Goal: Transaction & Acquisition: Subscribe to service/newsletter

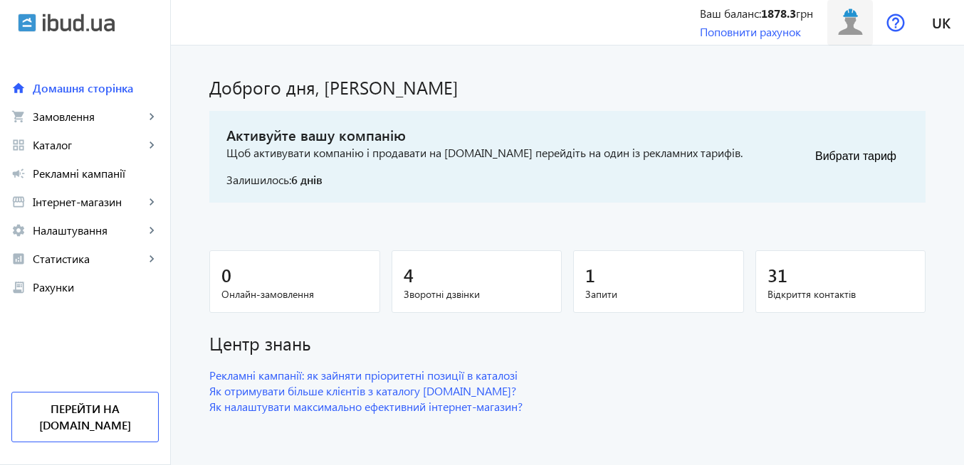
click at [847, 31] on img at bounding box center [850, 22] width 32 height 32
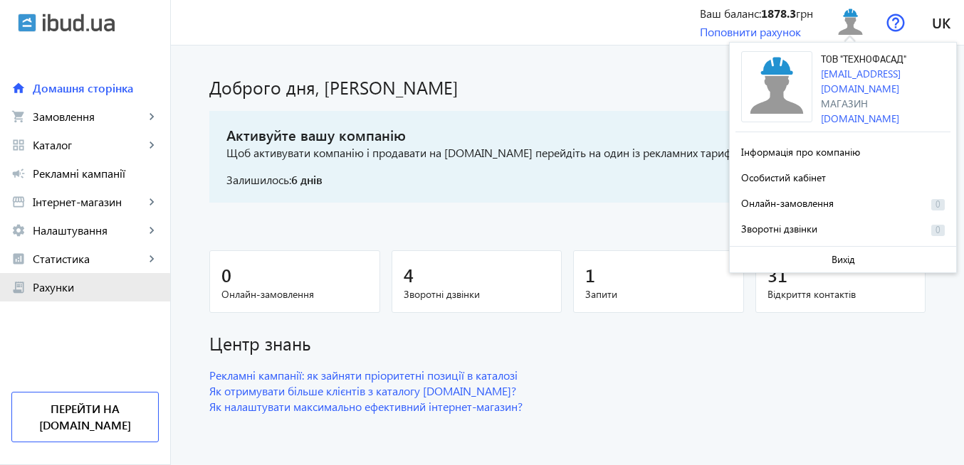
click at [75, 291] on span "Рахунки" at bounding box center [96, 287] width 126 height 14
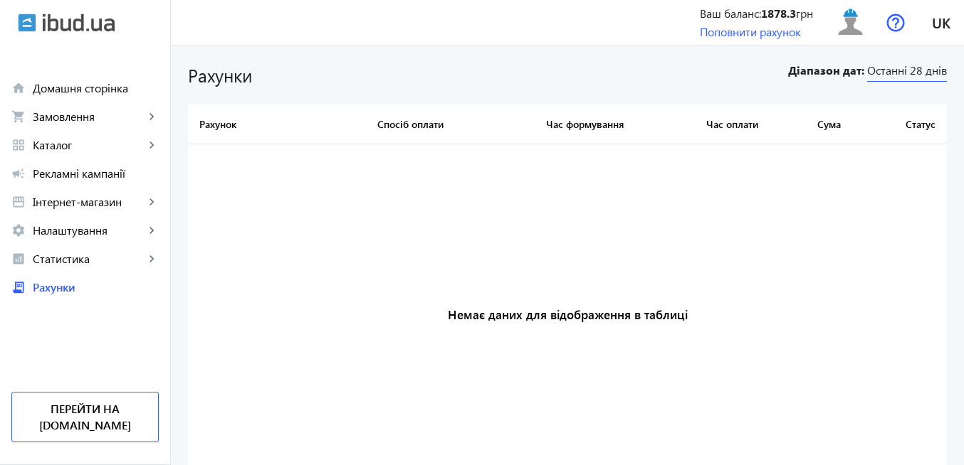
click at [879, 75] on span "Останні 28 днів" at bounding box center [907, 72] width 80 height 19
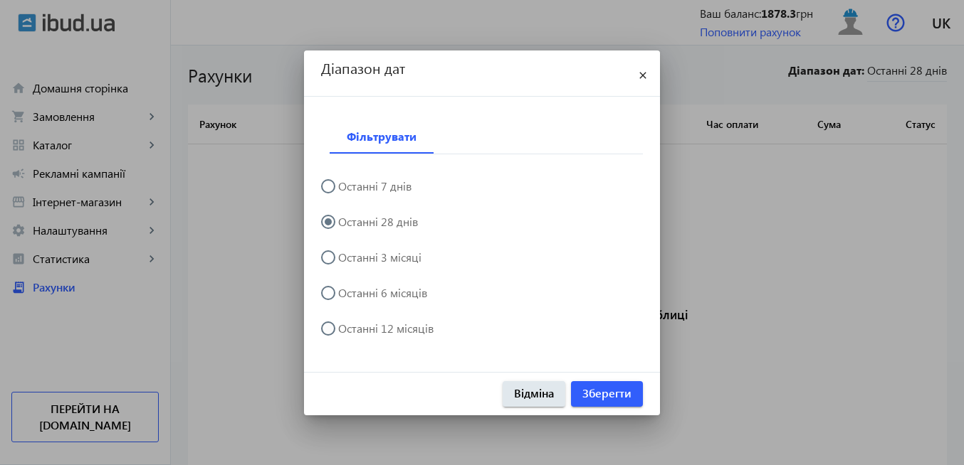
click at [324, 329] on input "Останні 12 місяців" at bounding box center [335, 336] width 28 height 28
radio input "true"
click at [591, 395] on span "Зберегти" at bounding box center [606, 394] width 49 height 16
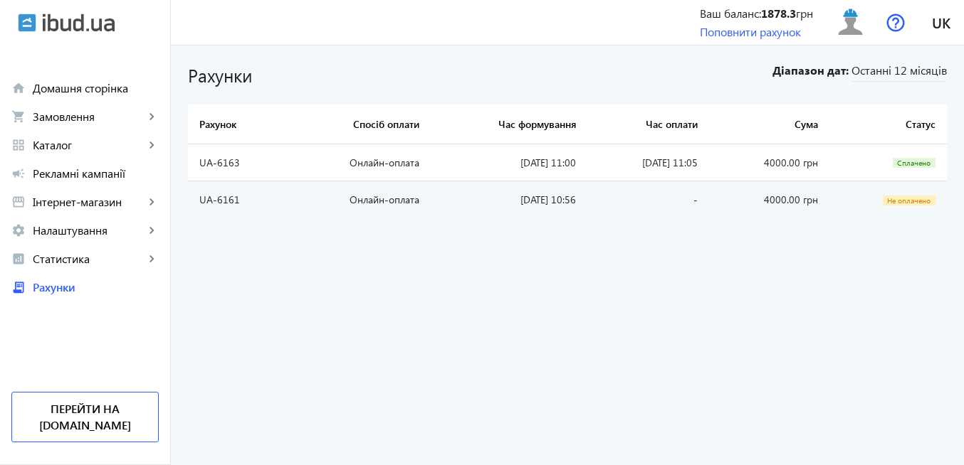
drag, startPoint x: 473, startPoint y: 166, endPoint x: 576, endPoint y: 168, distance: 103.2
click at [576, 168] on tr "UA-6163 Онлайн-оплата [DATE] 11:00 [DATE] 11:05 4000.00 грн Сплачено" at bounding box center [567, 162] width 759 height 37
click at [854, 34] on img at bounding box center [850, 22] width 32 height 32
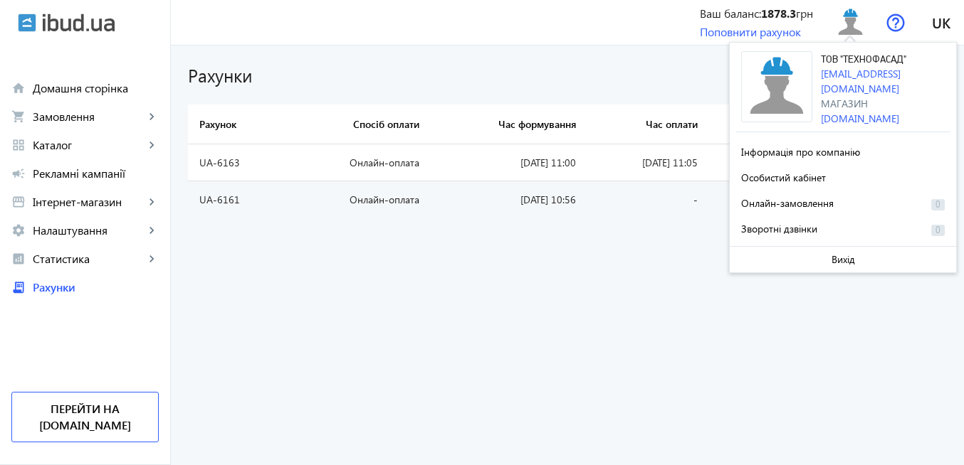
click at [596, 381] on bills-list "Рахунки Діапазон дат: Останні 12 місяців Рахунок Спосіб оплати Час формування Ч…" at bounding box center [567, 256] width 793 height 420
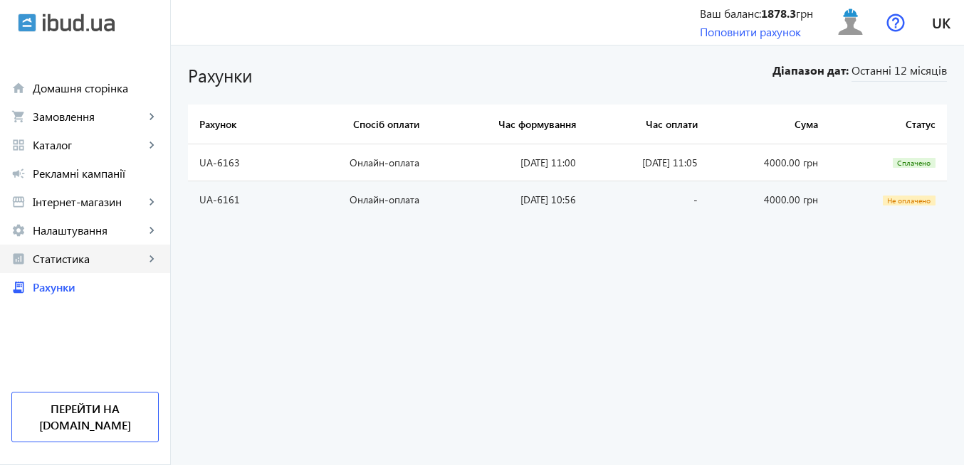
click at [97, 263] on span "Статистика" at bounding box center [89, 259] width 112 height 14
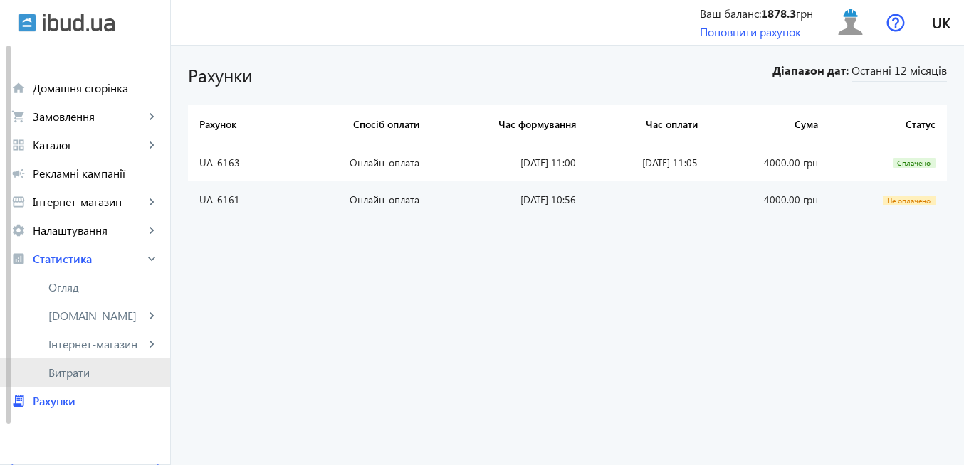
click at [102, 374] on span "Витрати" at bounding box center [103, 373] width 110 height 14
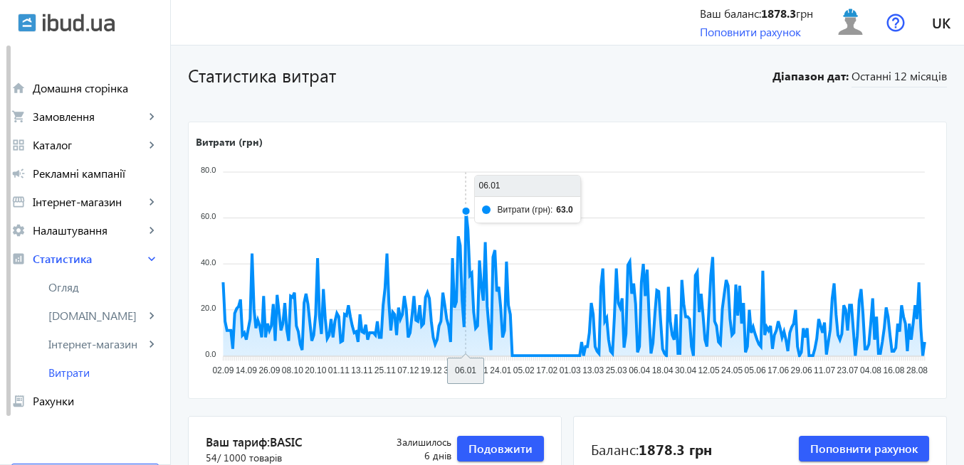
scroll to position [85, 0]
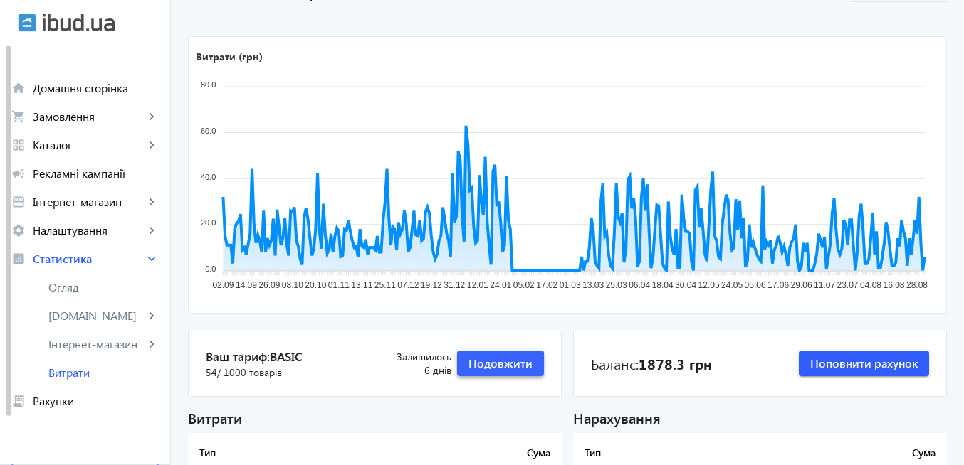
click at [487, 359] on span "Подовжити" at bounding box center [500, 364] width 64 height 16
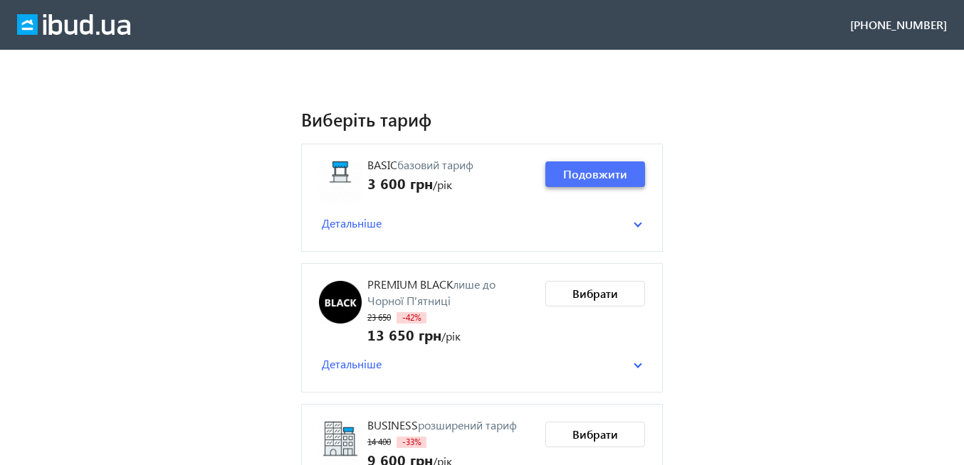
click at [634, 173] on span at bounding box center [595, 174] width 100 height 34
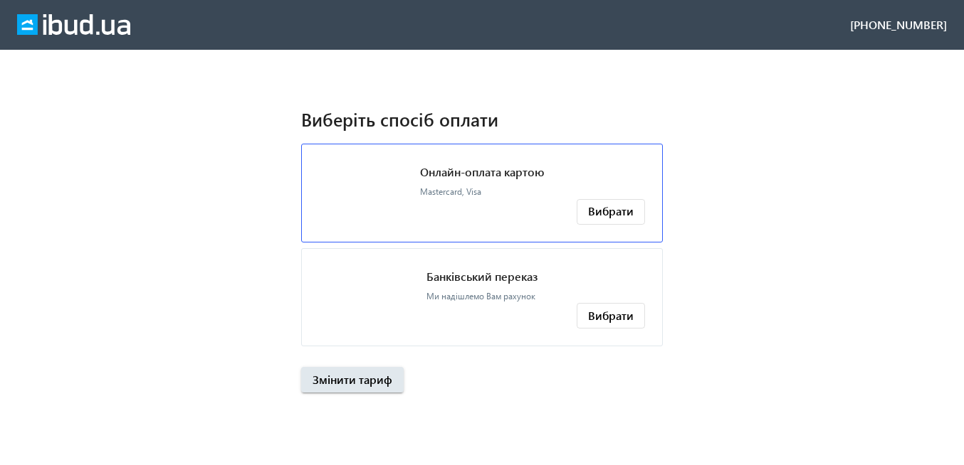
click at [468, 176] on p "Онлайн-оплата картою" at bounding box center [482, 172] width 125 height 16
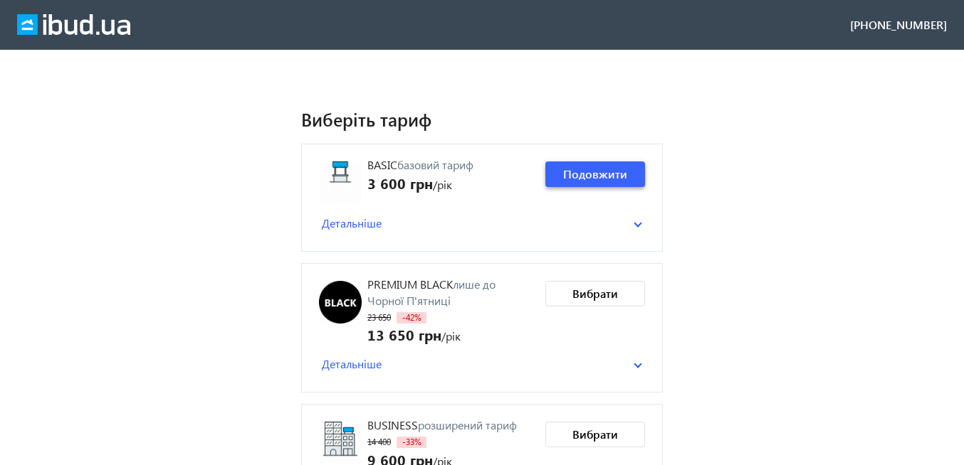
click at [589, 178] on span "Подовжити" at bounding box center [595, 175] width 64 height 16
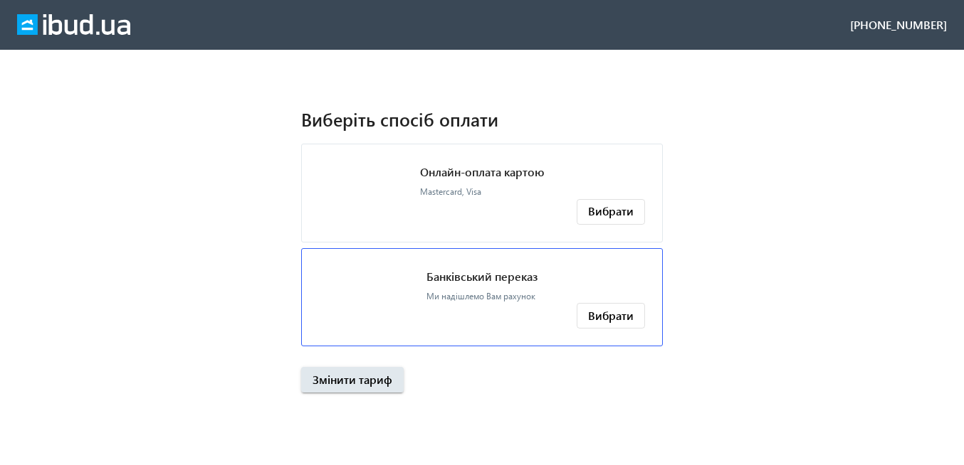
click at [536, 280] on p "Банківський переказ" at bounding box center [481, 277] width 111 height 16
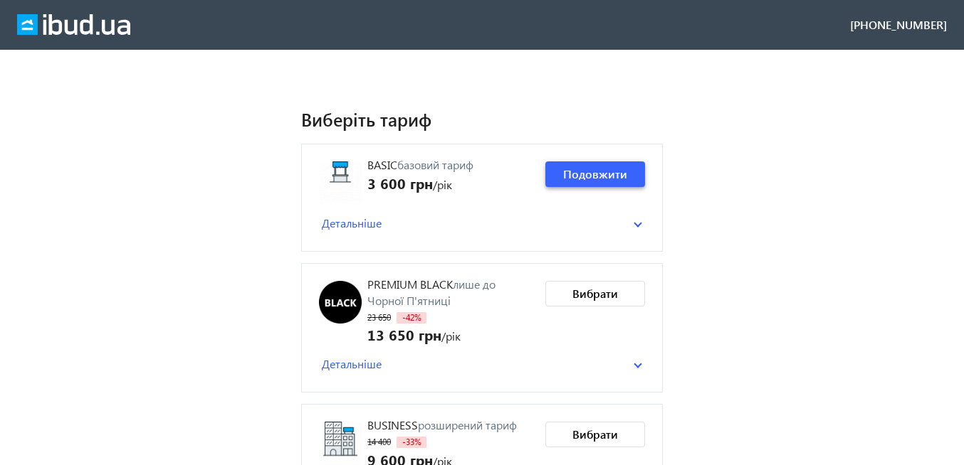
click at [608, 172] on span "Подовжити" at bounding box center [595, 175] width 64 height 16
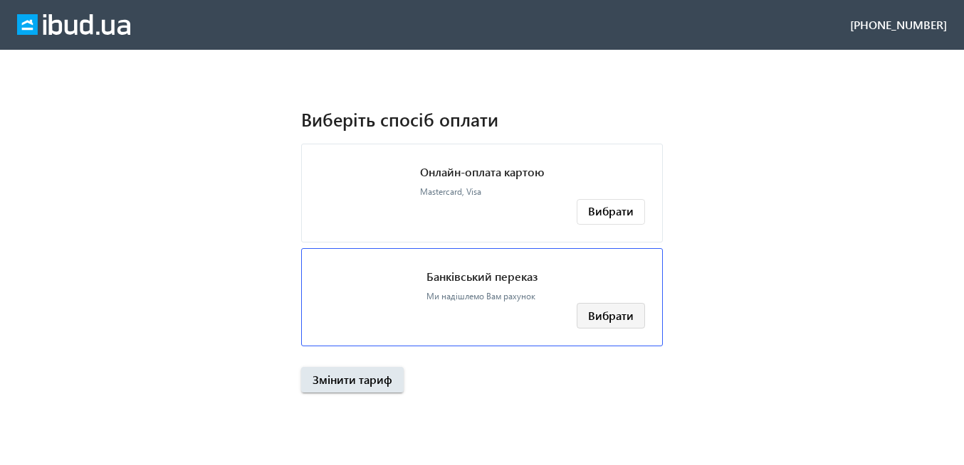
click at [596, 320] on span "Вибрати" at bounding box center [611, 316] width 46 height 16
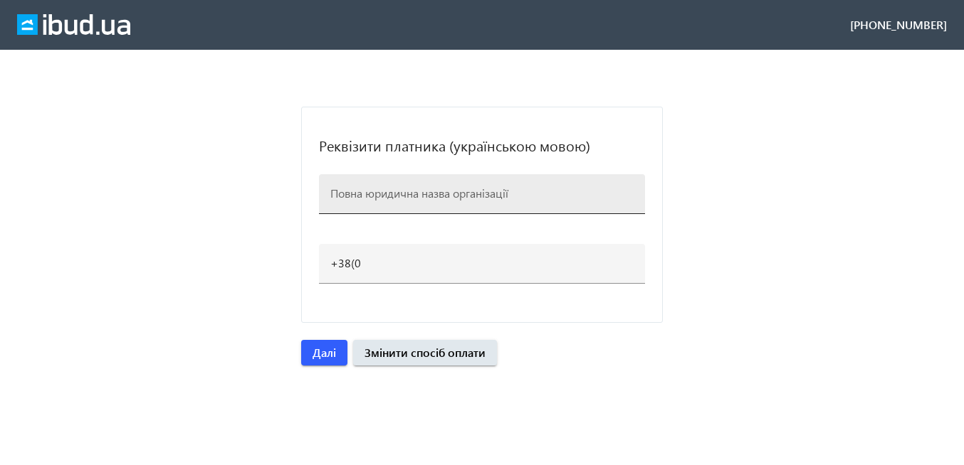
click at [432, 198] on input at bounding box center [481, 193] width 303 height 15
type input "ТОВ "Собото""
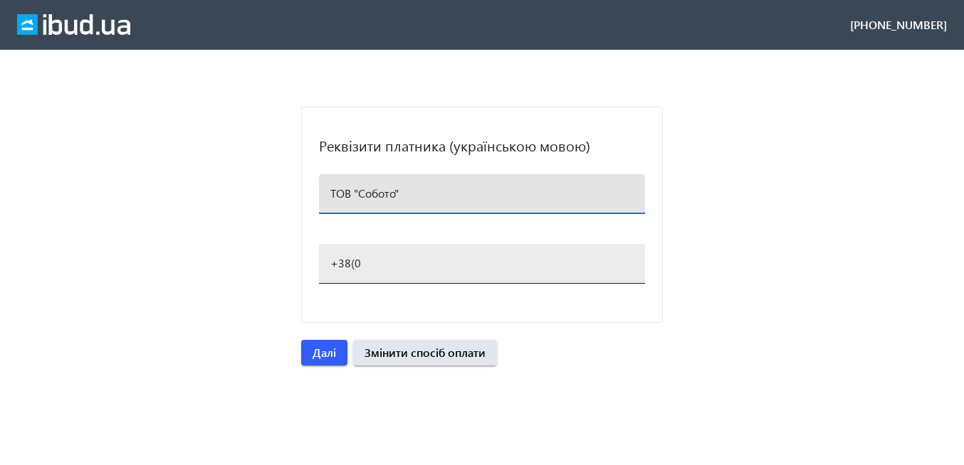
click at [360, 260] on input "+38(0" at bounding box center [481, 262] width 303 height 15
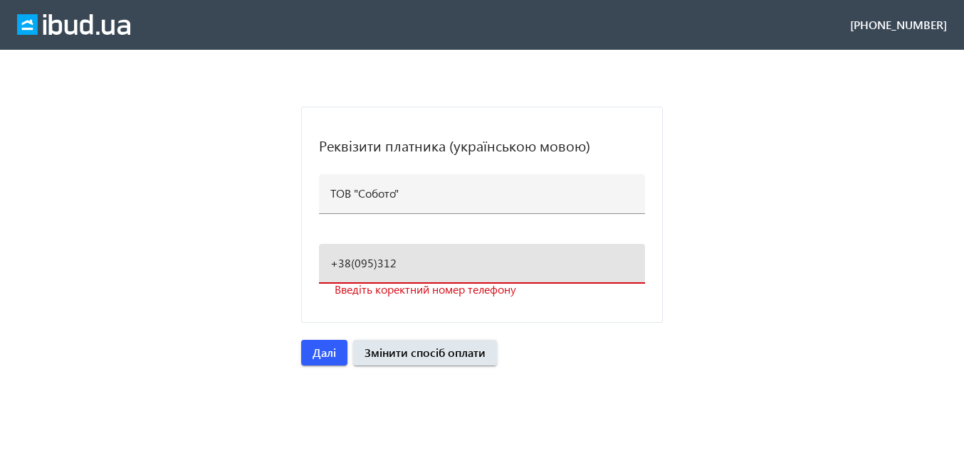
type input "+38(095)312-66-92"
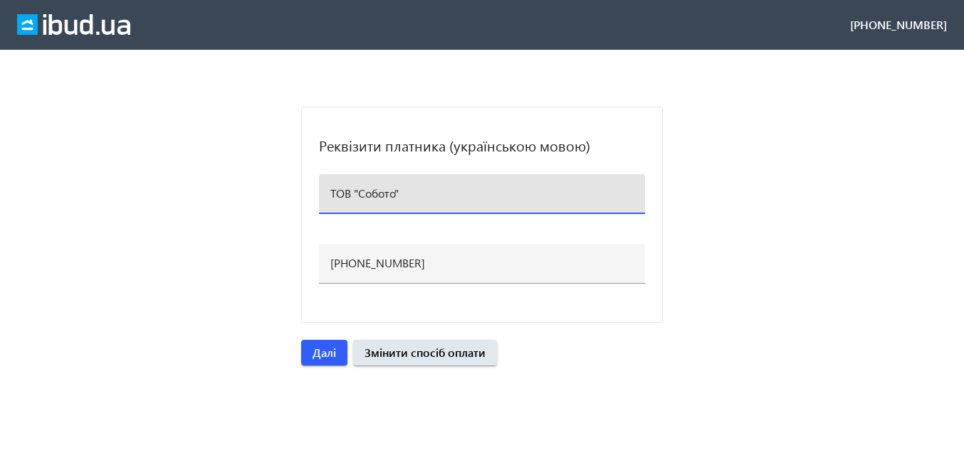
drag, startPoint x: 430, startPoint y: 192, endPoint x: 324, endPoint y: 190, distance: 105.3
click at [324, 190] on div "ТОВ "Собото"" at bounding box center [482, 194] width 326 height 40
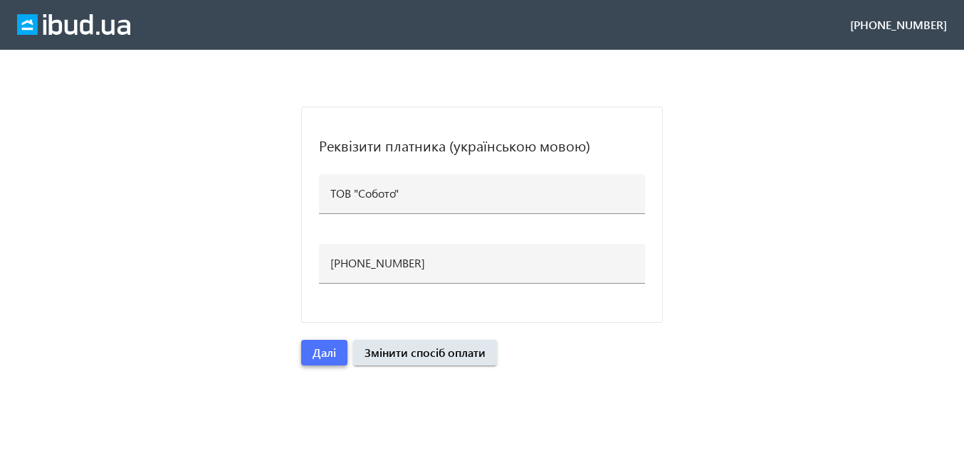
click at [327, 357] on span "Далі" at bounding box center [323, 353] width 23 height 16
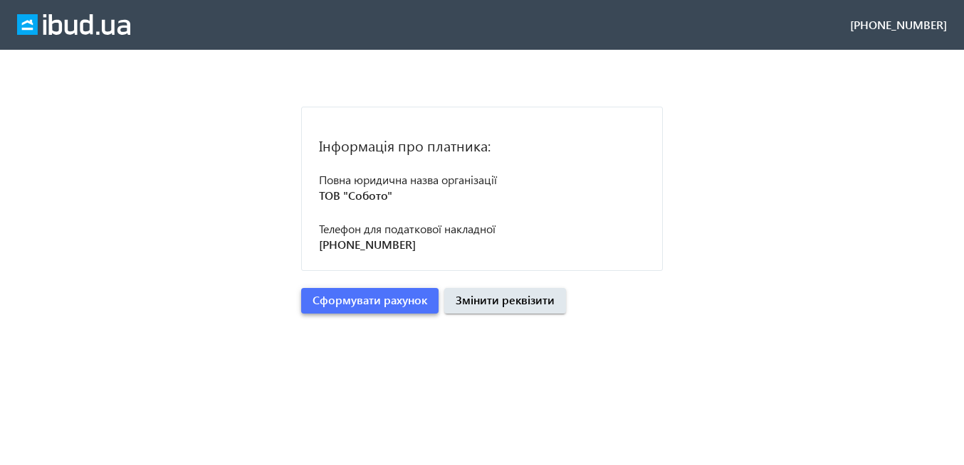
click at [355, 307] on span "Сформувати рахунок" at bounding box center [369, 300] width 115 height 16
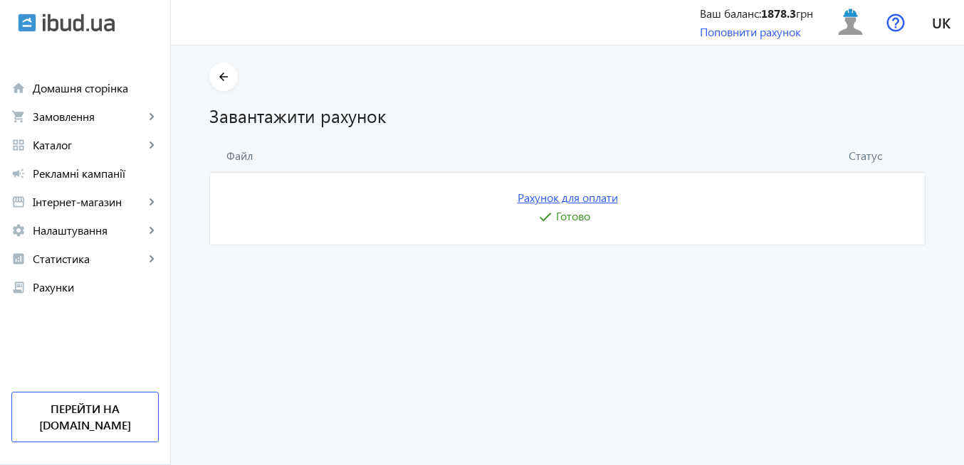
click at [601, 198] on link "Рахунок для оплати" at bounding box center [567, 198] width 100 height 16
click at [853, 33] on img at bounding box center [850, 22] width 32 height 32
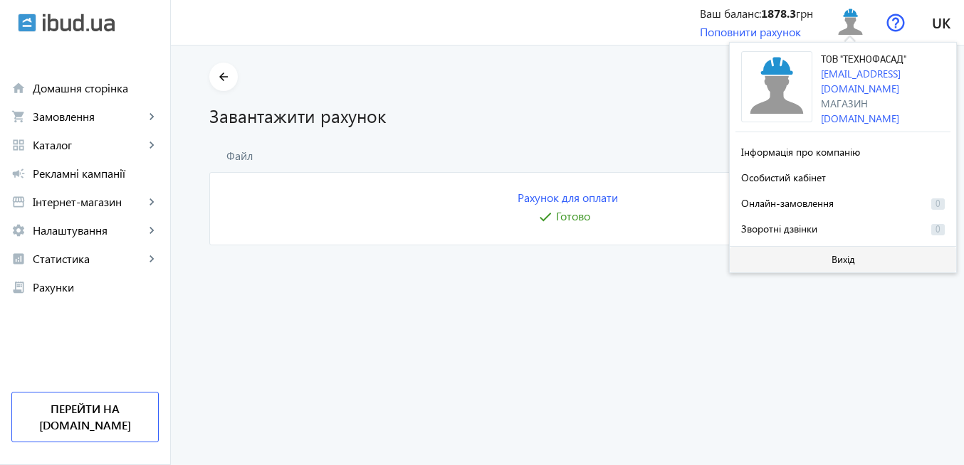
click at [829, 255] on span at bounding box center [842, 260] width 226 height 34
